Goal: Contribute content: Contribute content

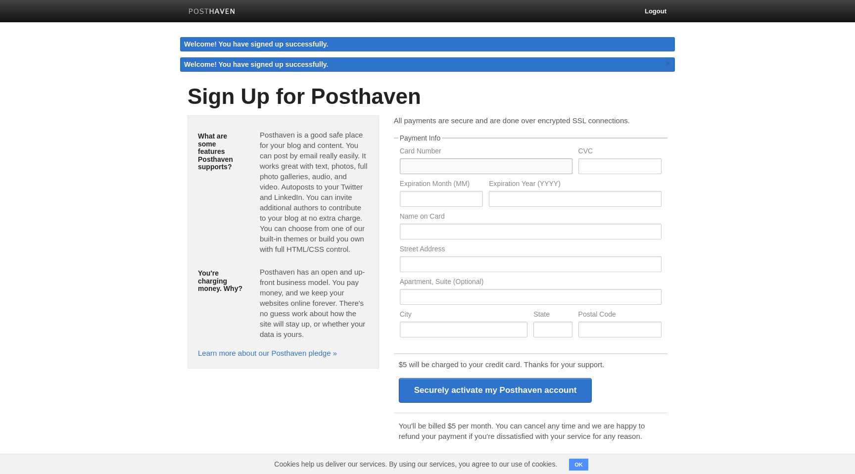
click at [469, 167] on input "text" at bounding box center [486, 166] width 173 height 16
click at [292, 433] on div "What are some features Posthaven supports? Posthaven is a good safe place for y…" at bounding box center [427, 312] width 495 height 395
click at [747, 273] on body "Logout Welcome! You have signed up successfully. Welcome! You have signed up su…" at bounding box center [427, 255] width 855 height 511
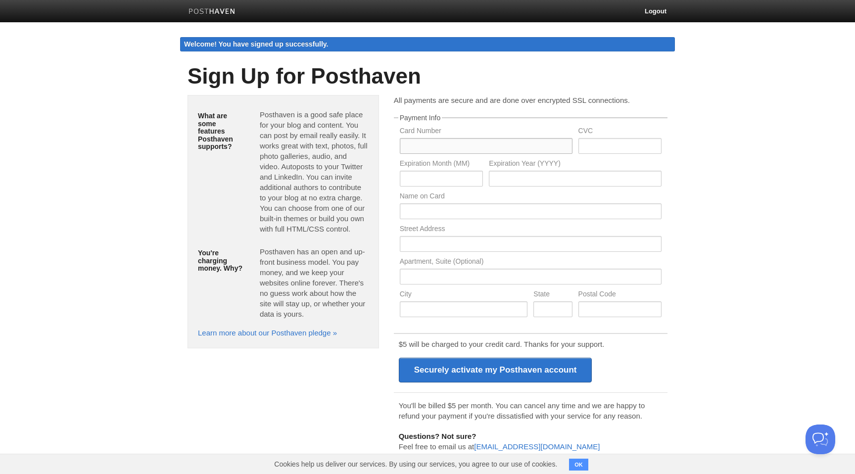
click at [452, 148] on input "text" at bounding box center [486, 146] width 173 height 16
type input "5282489004413038"
type input "06"
type input "2026"
type input "Alina Minkova"
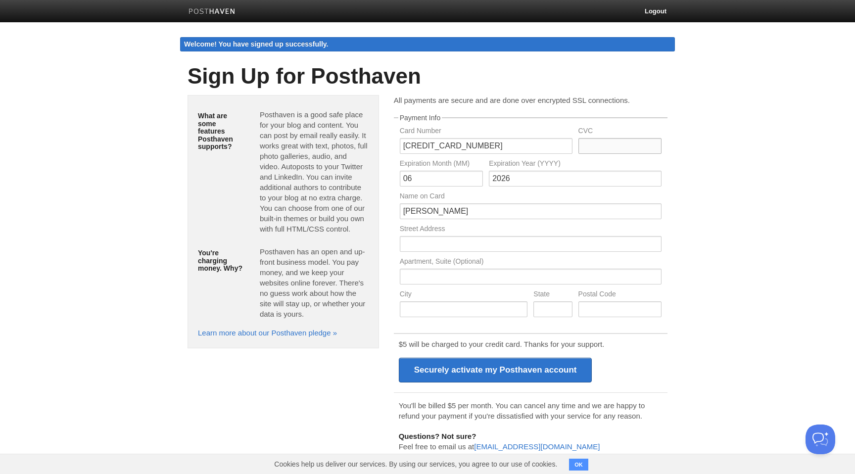
click at [608, 143] on input "text" at bounding box center [619, 146] width 83 height 16
click at [600, 146] on input "text" at bounding box center [619, 146] width 83 height 16
type input "580"
click at [525, 238] on input "text" at bounding box center [531, 244] width 262 height 16
type input "Konstapelsgatan 7"
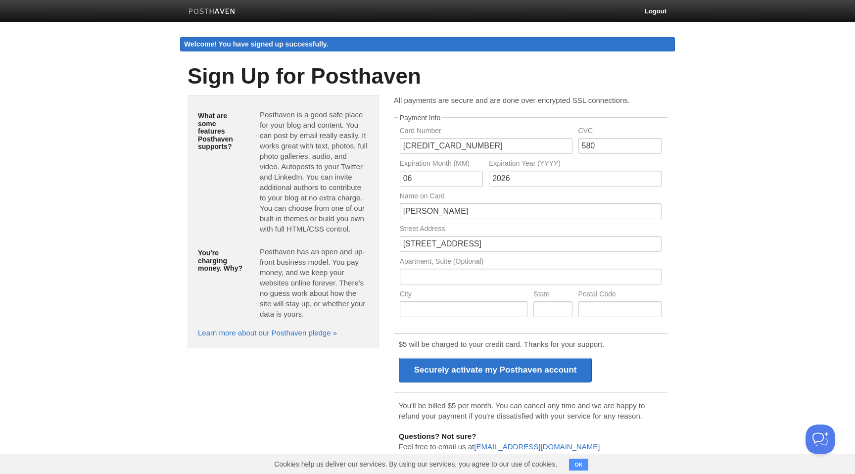
type input "Karlskrona"
type input "371 29"
click at [561, 314] on input "text" at bounding box center [552, 309] width 39 height 16
click at [696, 364] on body "Logout Welcome! You have signed up successfully. Welcome! You have signed up su…" at bounding box center [427, 245] width 855 height 490
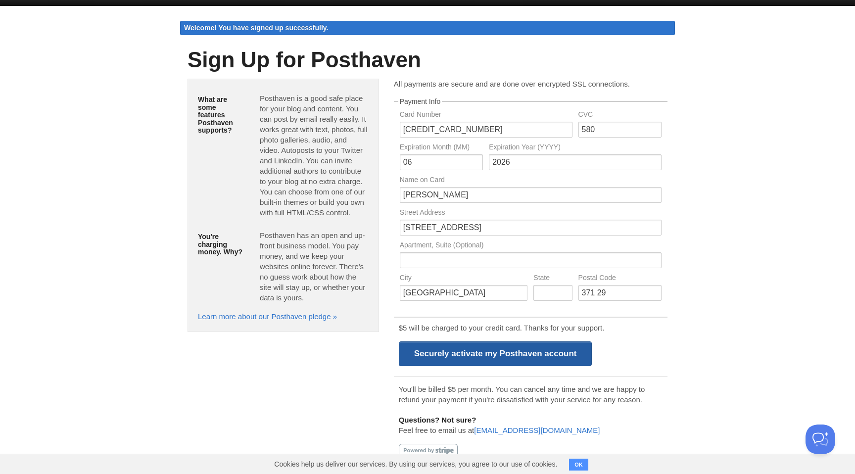
click at [573, 359] on input "Securely activate my Posthaven account" at bounding box center [495, 353] width 193 height 25
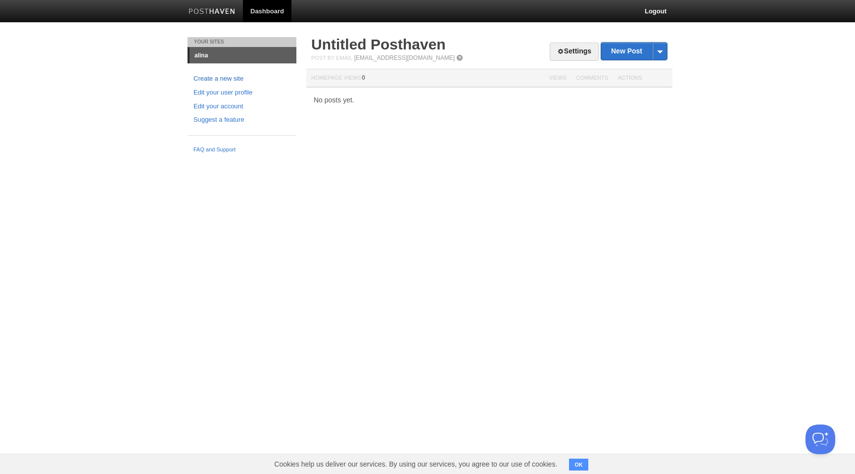
click at [239, 80] on link "Create a new site" at bounding box center [241, 79] width 97 height 10
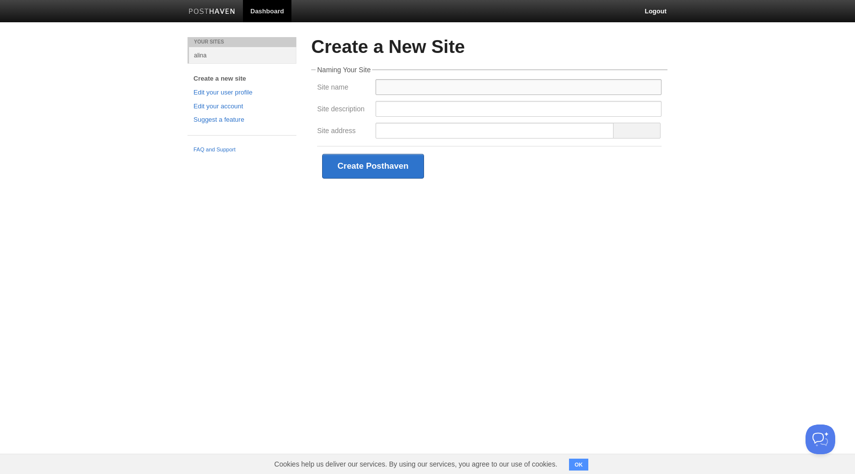
click at [413, 83] on input "Site name" at bounding box center [519, 87] width 286 height 16
click at [237, 216] on html "Dashboard Logout Your Sites alina Create a new site Edit your user profile Edit…" at bounding box center [427, 108] width 855 height 216
click at [398, 91] on input "Site name" at bounding box center [519, 87] width 286 height 16
click at [391, 89] on input "Site name" at bounding box center [519, 87] width 286 height 16
click at [391, 106] on input "Site description" at bounding box center [519, 109] width 286 height 16
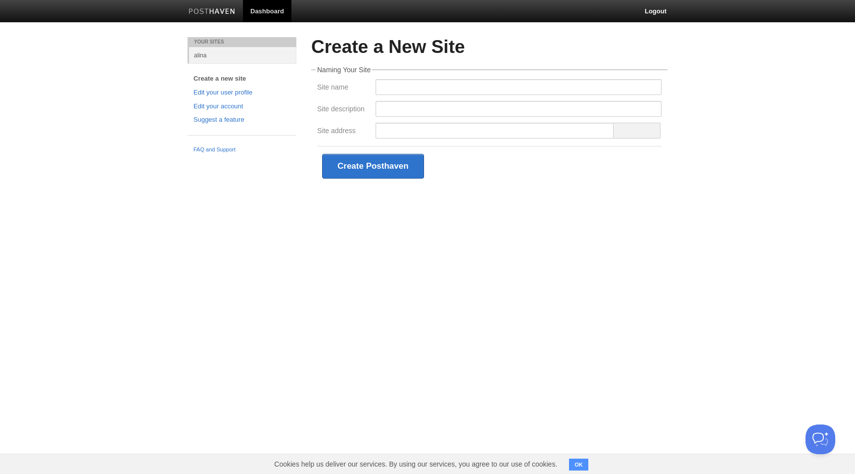
click at [400, 122] on div at bounding box center [519, 112] width 292 height 22
click at [401, 77] on fieldset "Naming Your Site Site name Site description Site address Create Posthaven" at bounding box center [489, 126] width 356 height 120
click at [402, 87] on input "Site name" at bounding box center [519, 87] width 286 height 16
click at [250, 56] on link "alina" at bounding box center [242, 55] width 107 height 16
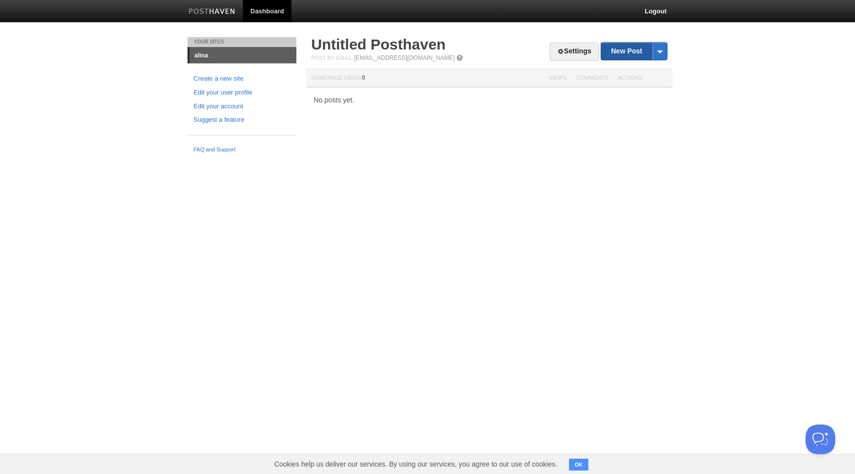
click at [616, 53] on link "New Post" at bounding box center [634, 51] width 66 height 17
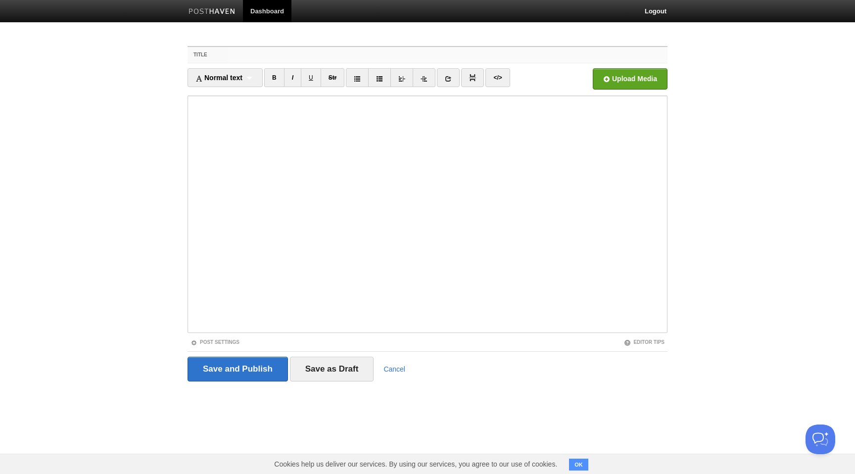
click at [456, 59] on input "Title" at bounding box center [448, 55] width 440 height 16
type input "Test"
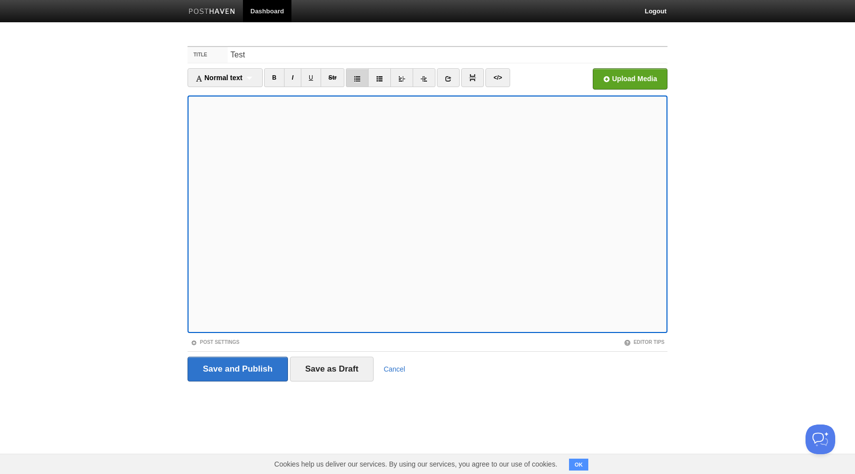
click at [358, 77] on icon at bounding box center [357, 78] width 7 height 7
click at [381, 78] on icon at bounding box center [379, 78] width 7 height 7
click at [402, 78] on icon at bounding box center [401, 78] width 7 height 7
click at [430, 78] on link at bounding box center [424, 77] width 23 height 19
click at [408, 74] on link at bounding box center [401, 77] width 23 height 19
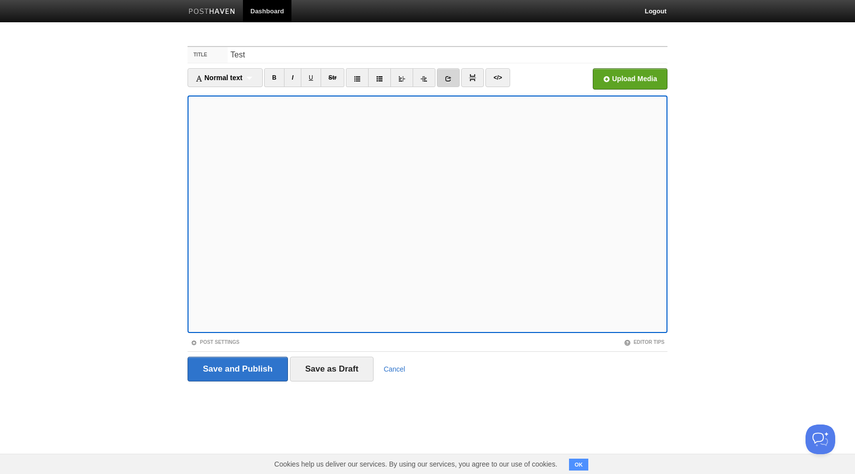
click at [454, 82] on link at bounding box center [448, 77] width 23 height 19
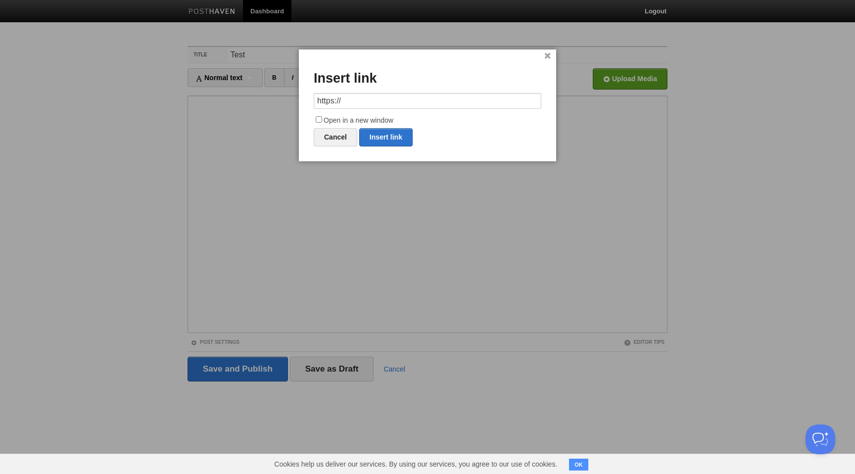
click at [544, 53] on link "×" at bounding box center [547, 55] width 6 height 5
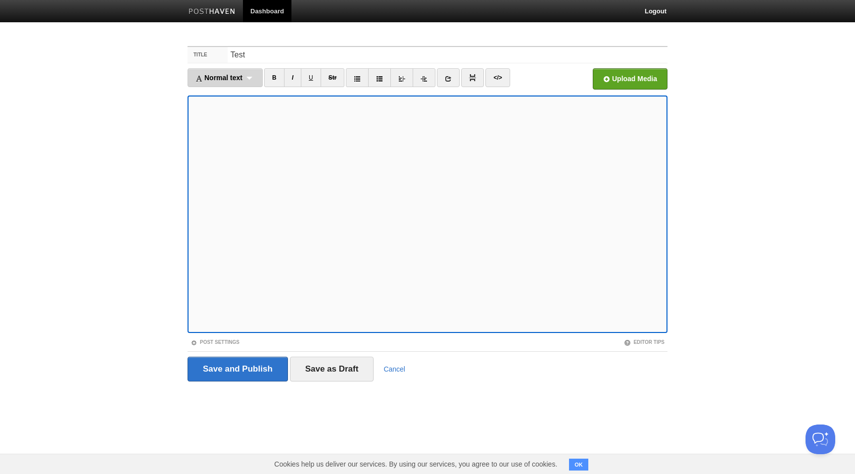
click at [230, 78] on span "Normal text" at bounding box center [218, 78] width 47 height 8
click at [217, 106] on link "Heading 1" at bounding box center [225, 109] width 74 height 15
click at [229, 80] on div "Heading 1 Normal text Heading 1 Heading 2 Heading 3" at bounding box center [218, 77] width 61 height 19
click at [223, 136] on link "Heading 3" at bounding box center [218, 139] width 60 height 15
click at [237, 78] on div "Heading 3 Normal text Heading 1 Heading 2 Heading 3" at bounding box center [218, 77] width 61 height 19
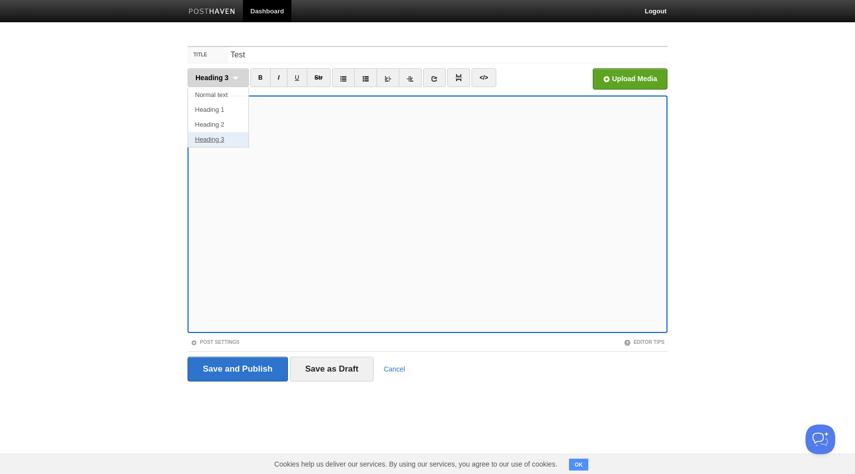
click at [221, 134] on link "Heading 3" at bounding box center [218, 139] width 60 height 15
click at [440, 75] on link at bounding box center [434, 77] width 23 height 19
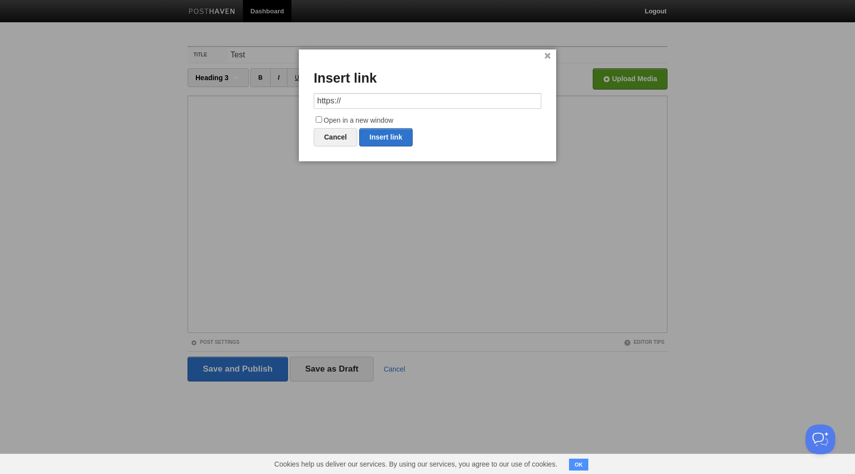
click at [432, 95] on input "https://" at bounding box center [428, 101] width 228 height 16
click at [394, 134] on link "Insert link" at bounding box center [385, 137] width 53 height 18
type input "https://"
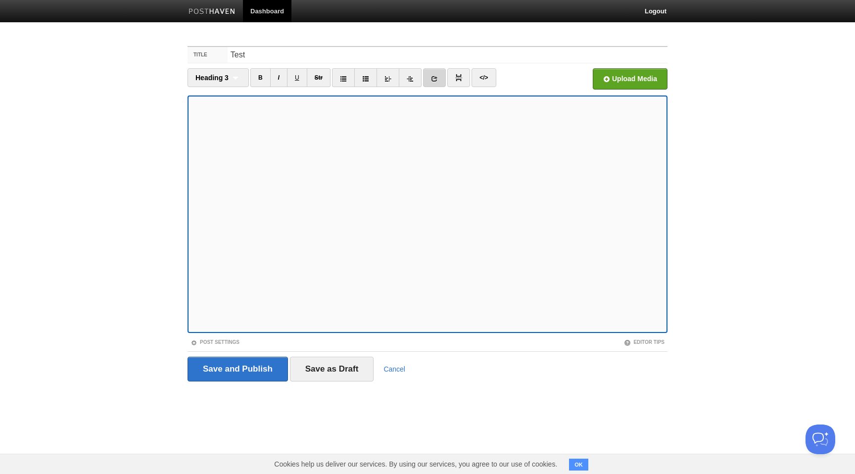
click at [434, 78] on icon at bounding box center [434, 78] width 7 height 7
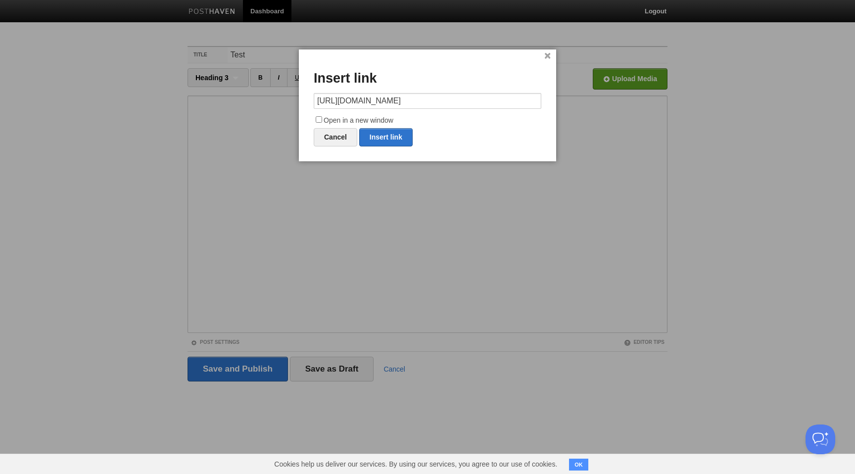
scroll to position [0, 48]
click at [404, 139] on link "Insert link" at bounding box center [385, 137] width 53 height 18
type input "https://"
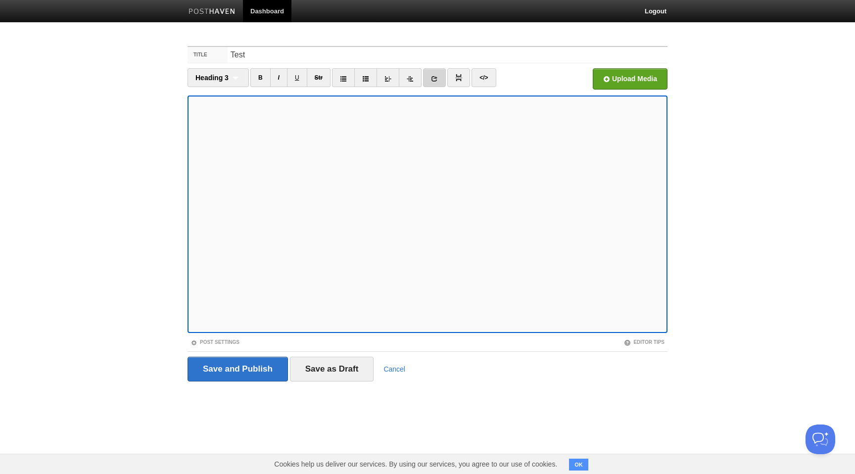
click at [436, 75] on link at bounding box center [434, 77] width 23 height 19
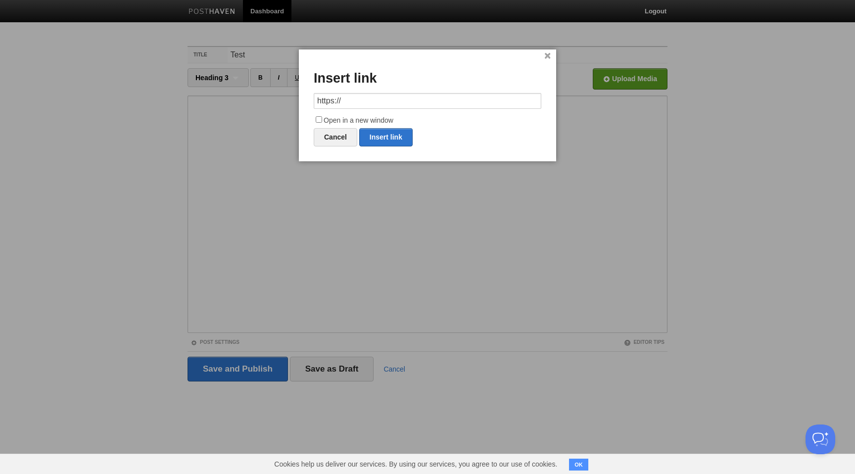
click at [424, 95] on input "https://" at bounding box center [428, 101] width 228 height 16
click at [390, 138] on link "Insert link" at bounding box center [385, 137] width 53 height 18
type input "https://"
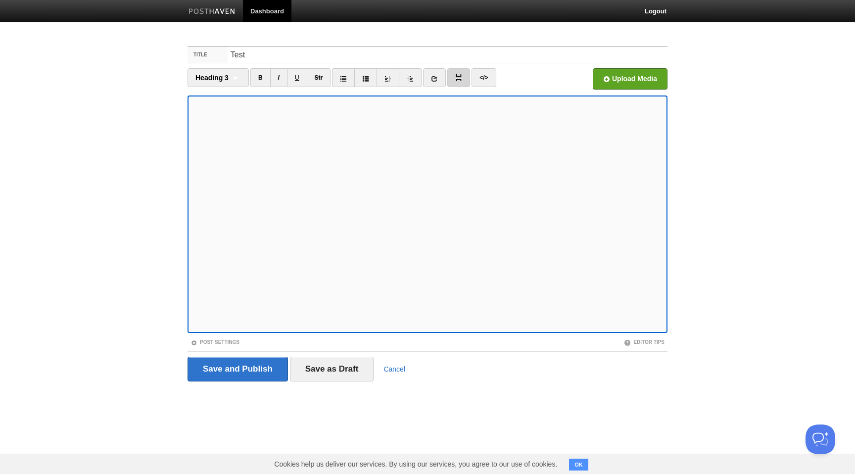
click at [456, 75] on img at bounding box center [458, 77] width 7 height 7
click at [456, 80] on img at bounding box center [458, 77] width 7 height 7
click at [490, 73] on link "</>" at bounding box center [484, 77] width 24 height 19
type textarea "<h3>Test&nbsp;</h3><p>Test&nbsp;</p><h1>Test</h1><p><a href="[URL][DOMAIN_NAME]…"
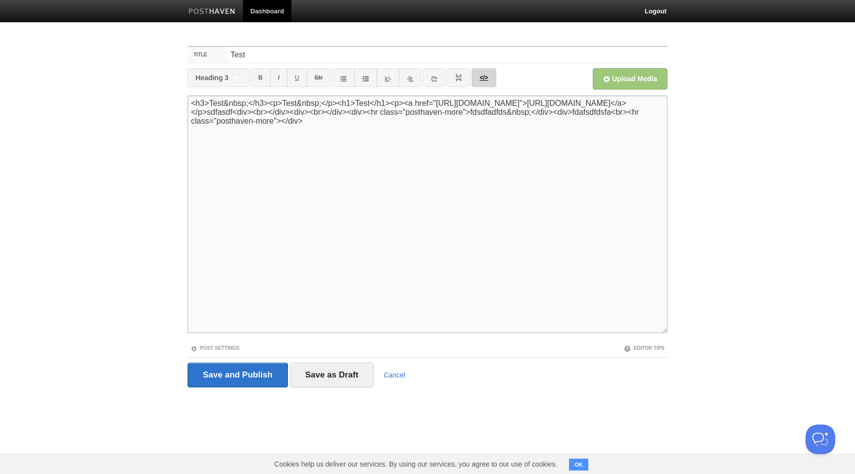
click at [490, 73] on link "</>" at bounding box center [484, 77] width 24 height 19
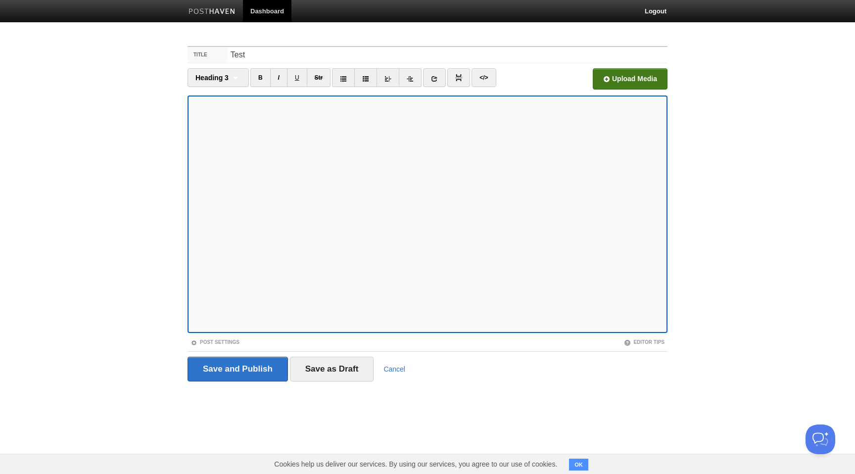
click at [622, 86] on input "Open in a new window" at bounding box center [331, 81] width 749 height 50
click at [306, 368] on input "Save as Draft" at bounding box center [332, 369] width 84 height 25
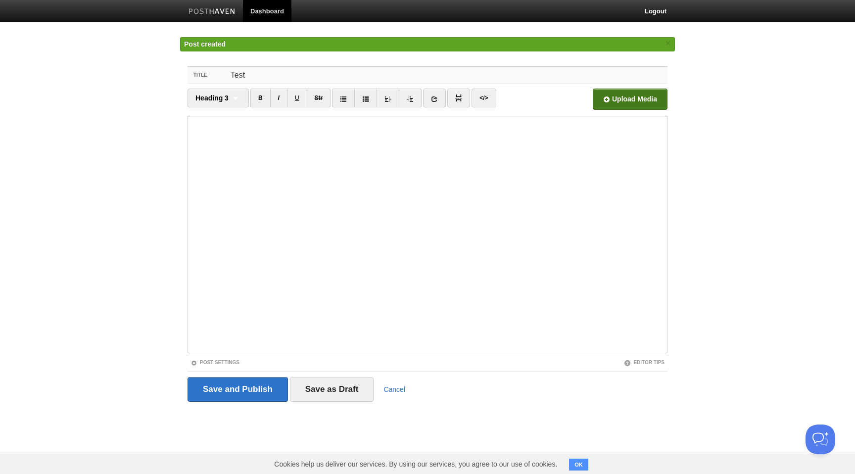
click at [238, 74] on input "Test" at bounding box center [448, 75] width 440 height 16
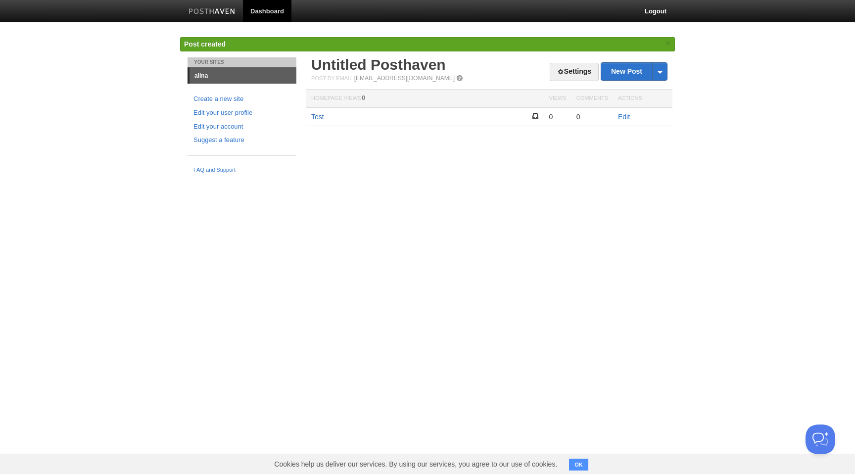
click at [318, 116] on link "Test" at bounding box center [317, 117] width 13 height 8
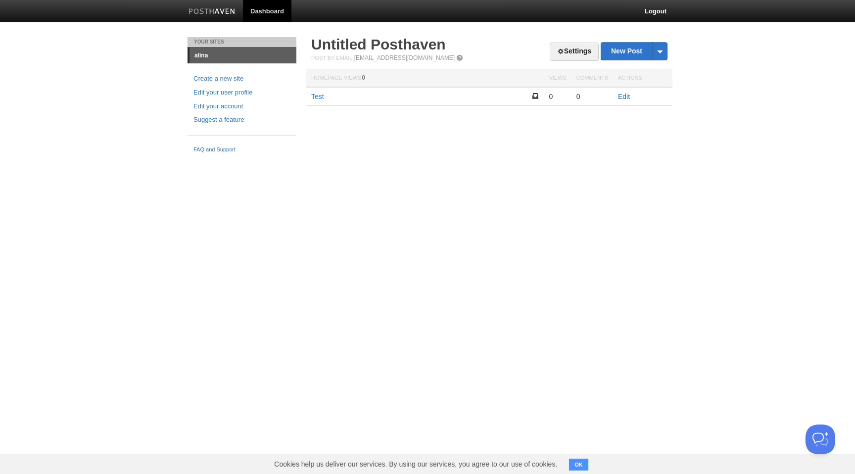
click at [624, 97] on link "Edit" at bounding box center [624, 97] width 12 height 8
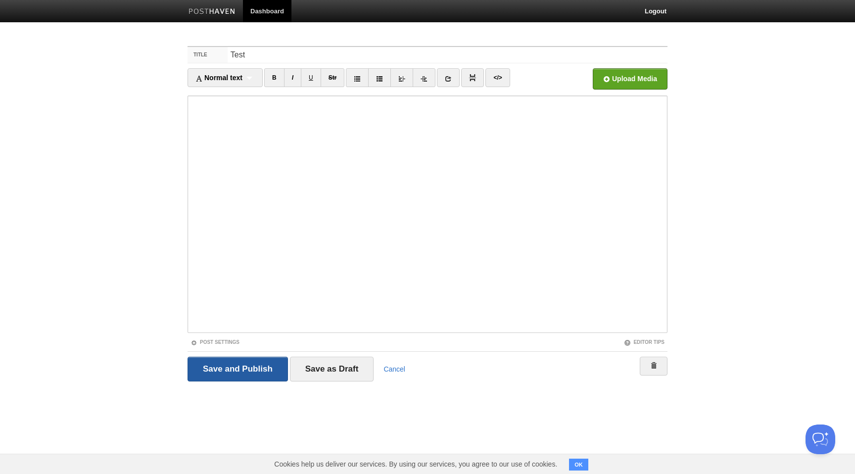
click at [241, 367] on input "Save and Publish" at bounding box center [238, 369] width 100 height 25
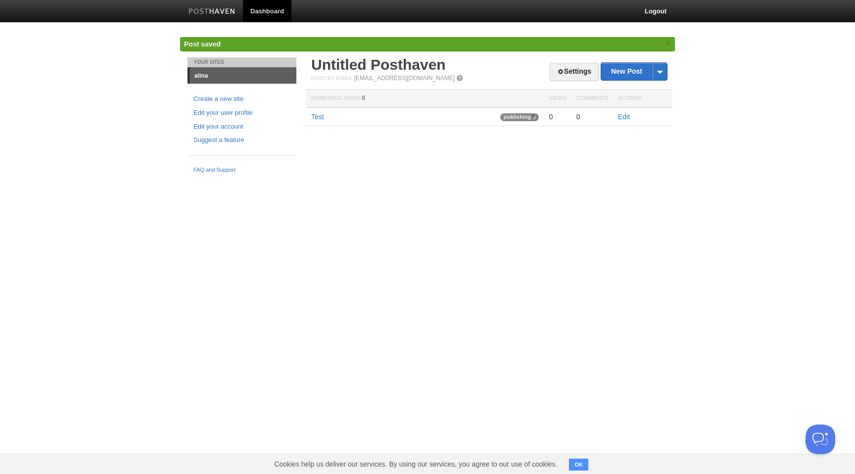
click at [439, 114] on td "Test publishing" at bounding box center [425, 116] width 238 height 19
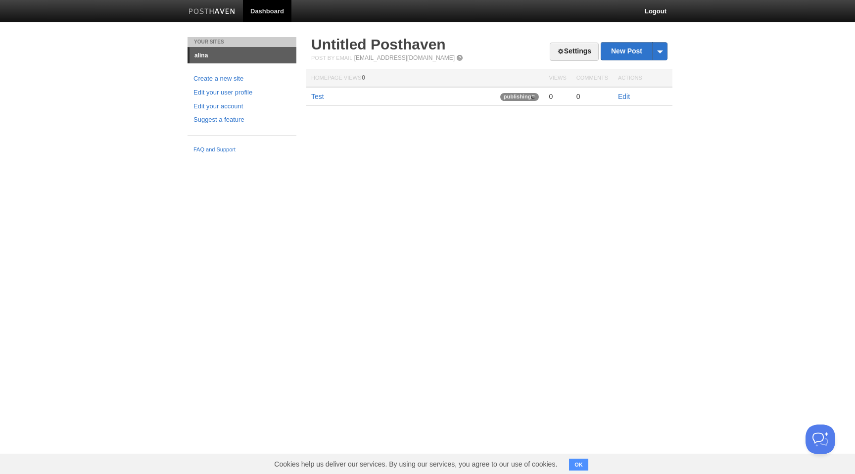
click at [317, 91] on td "Test publishing" at bounding box center [425, 96] width 238 height 19
click at [317, 95] on link "Test" at bounding box center [317, 97] width 13 height 8
click at [620, 98] on link "Edit" at bounding box center [624, 97] width 12 height 8
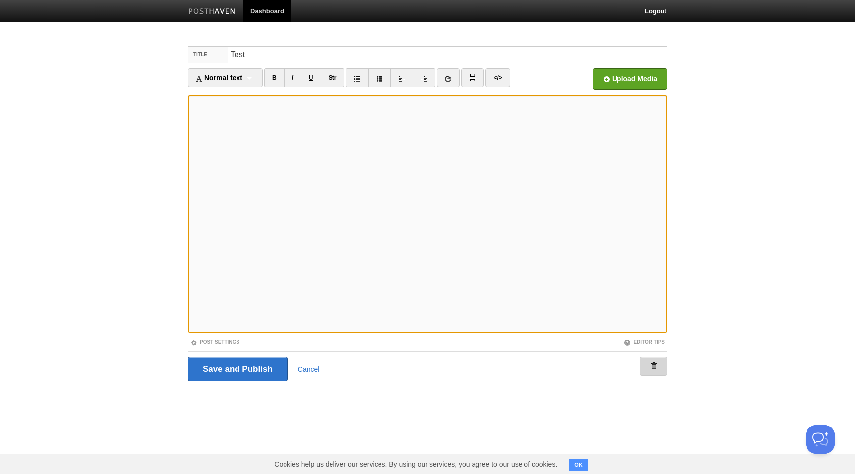
click at [654, 374] on link at bounding box center [654, 366] width 28 height 19
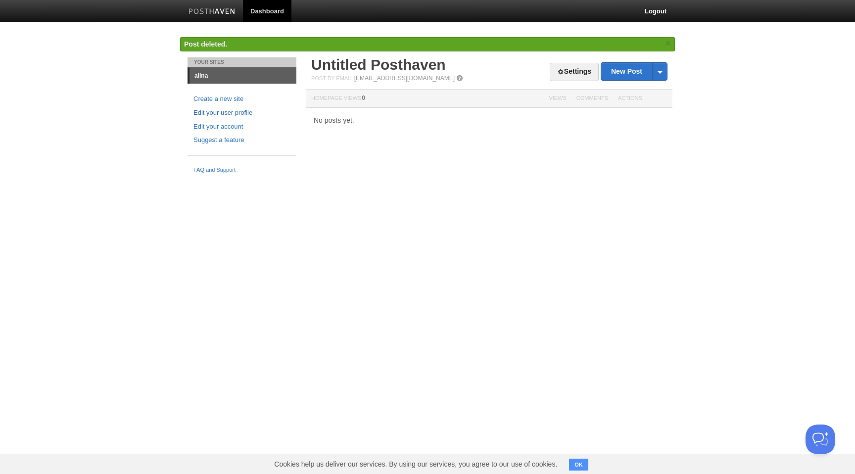
click at [238, 113] on link "Edit your user profile" at bounding box center [241, 113] width 97 height 10
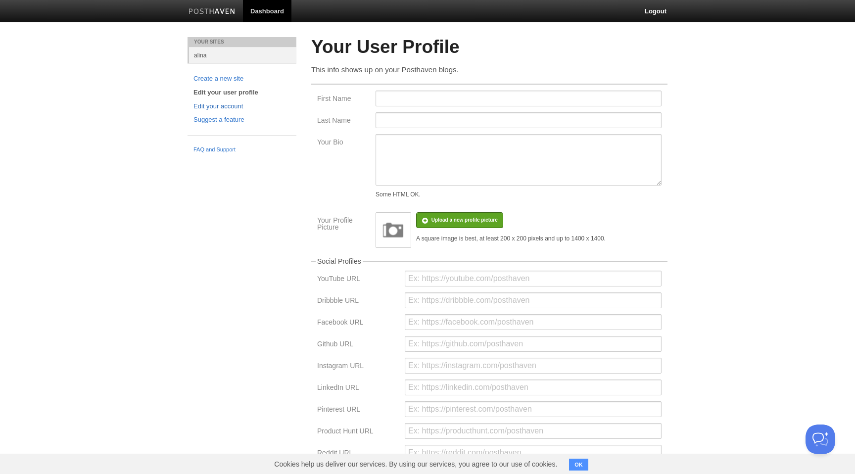
click at [241, 109] on link "Edit your account" at bounding box center [241, 106] width 97 height 10
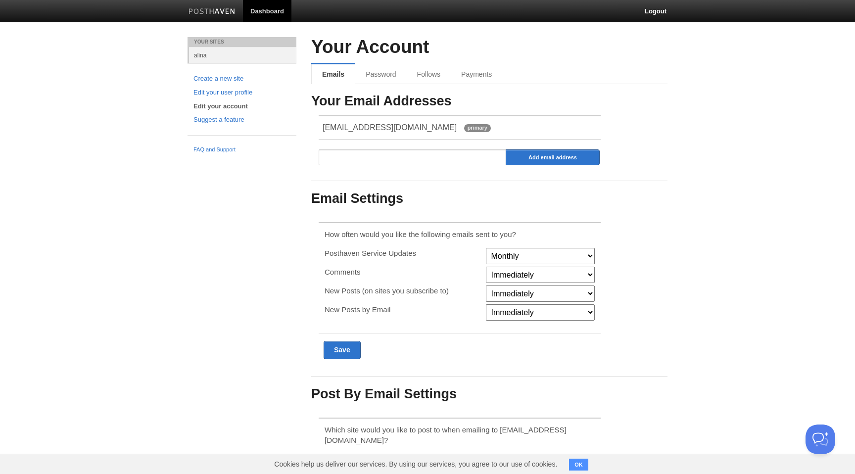
click at [514, 279] on select "Immediately Never" at bounding box center [540, 275] width 109 height 16
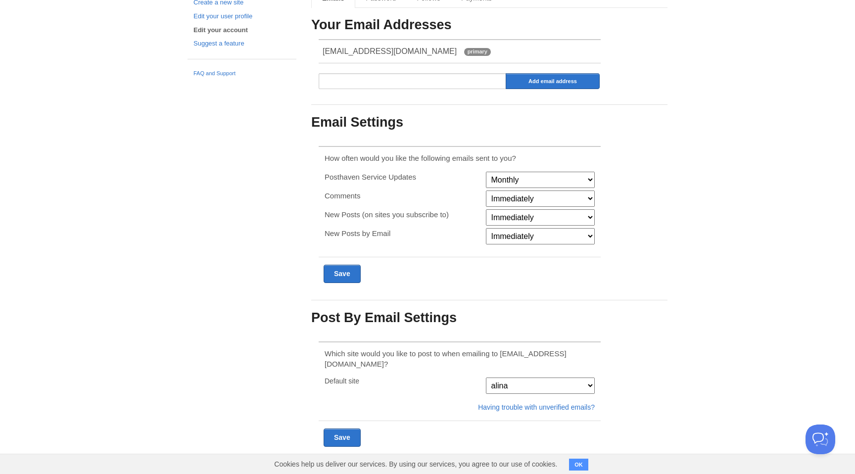
click at [516, 381] on select "alina" at bounding box center [540, 386] width 109 height 16
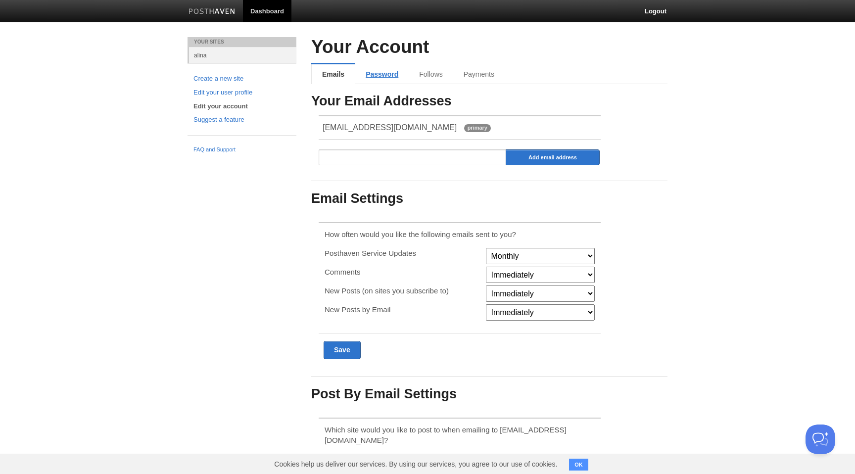
click at [382, 77] on link "Password" at bounding box center [381, 74] width 53 height 20
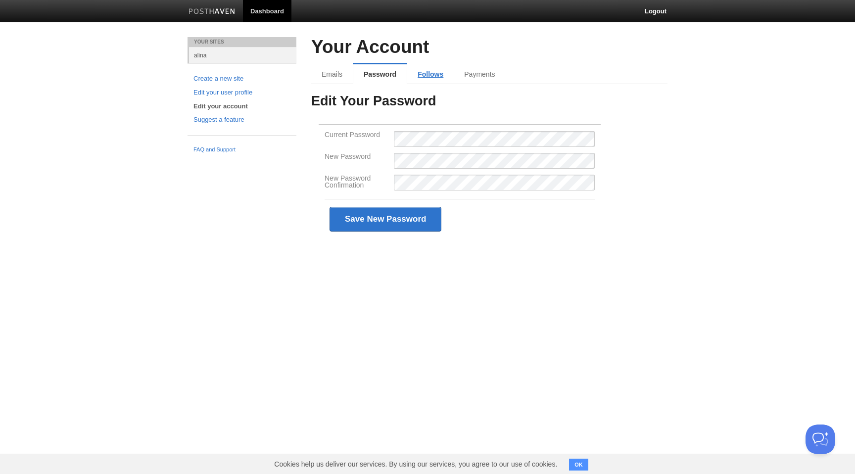
click at [440, 77] on link "Follows" at bounding box center [430, 74] width 47 height 20
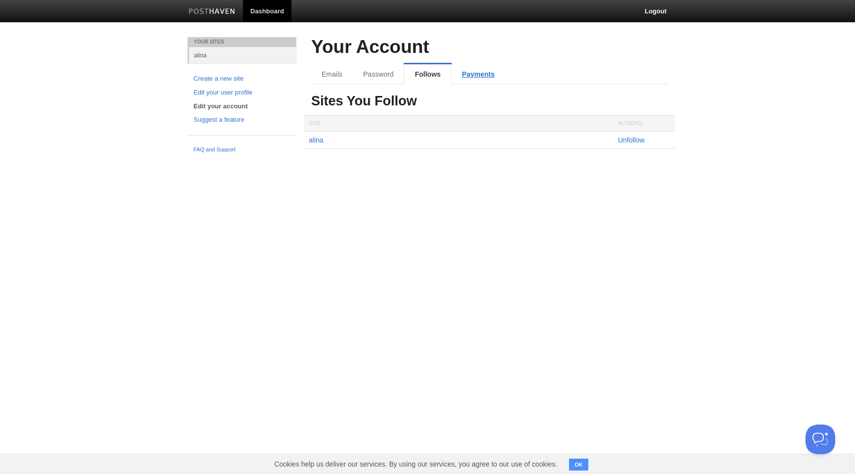
click at [470, 74] on link "Payments" at bounding box center [478, 74] width 53 height 20
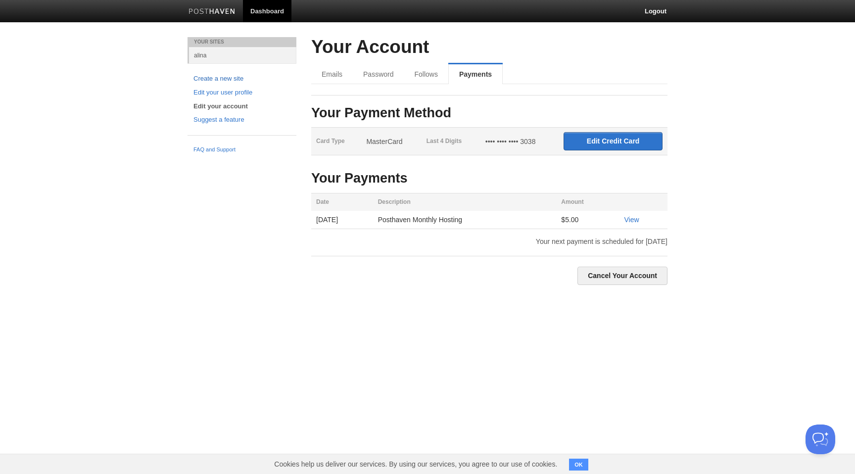
click at [232, 76] on link "Create a new site" at bounding box center [241, 79] width 97 height 10
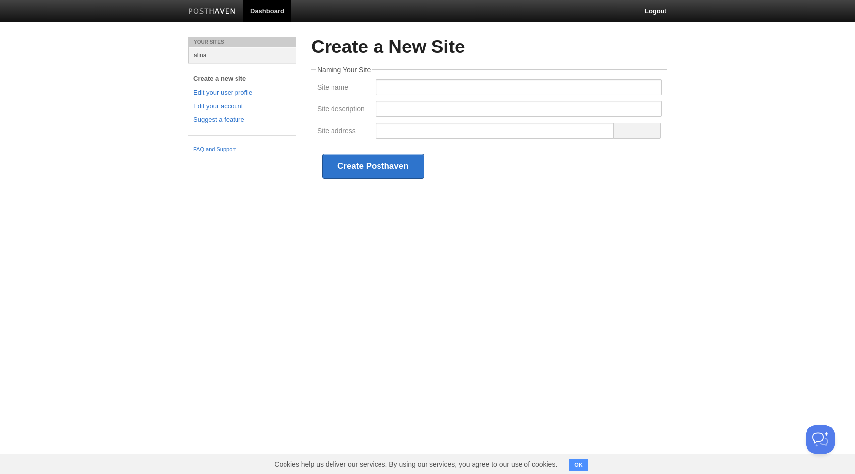
click at [259, 10] on link "Dashboard" at bounding box center [267, 11] width 48 height 22
